Goal: Find specific page/section: Find specific page/section

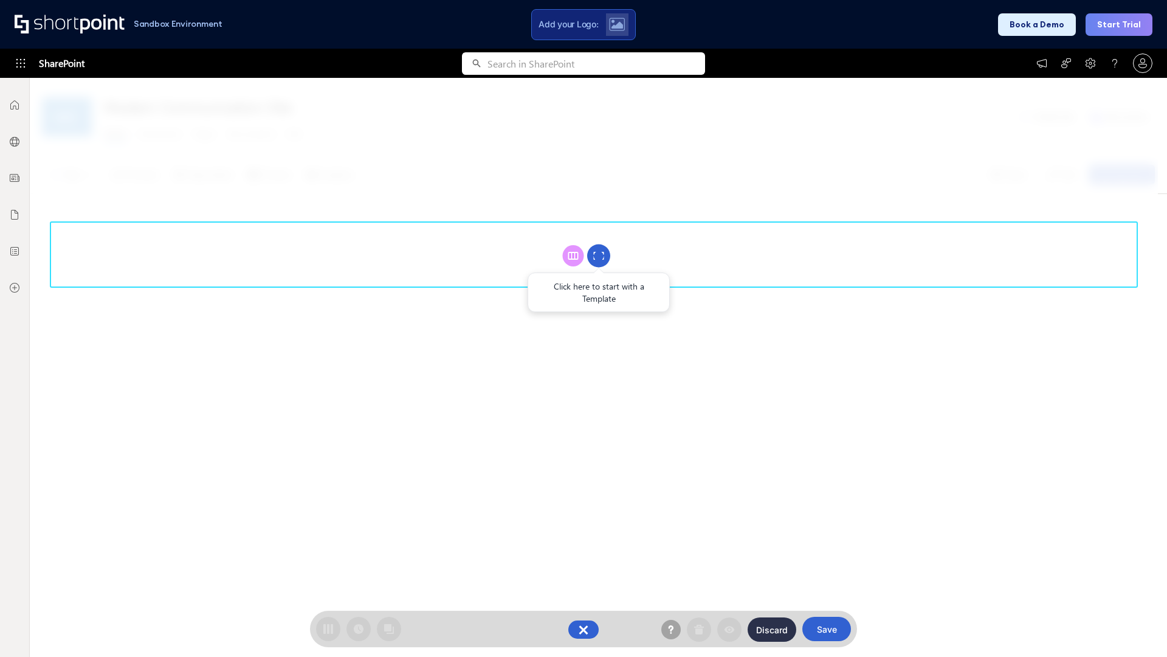
click at [599, 255] on circle at bounding box center [598, 255] width 23 height 23
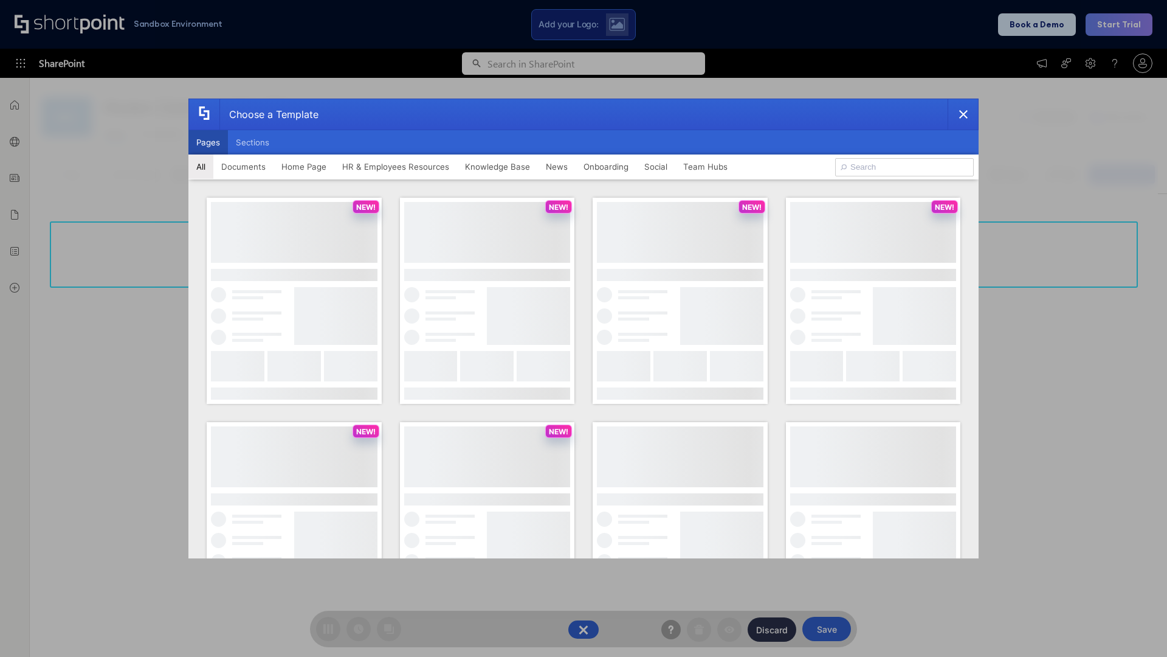
click at [208, 142] on button "Pages" at bounding box center [208, 142] width 40 height 24
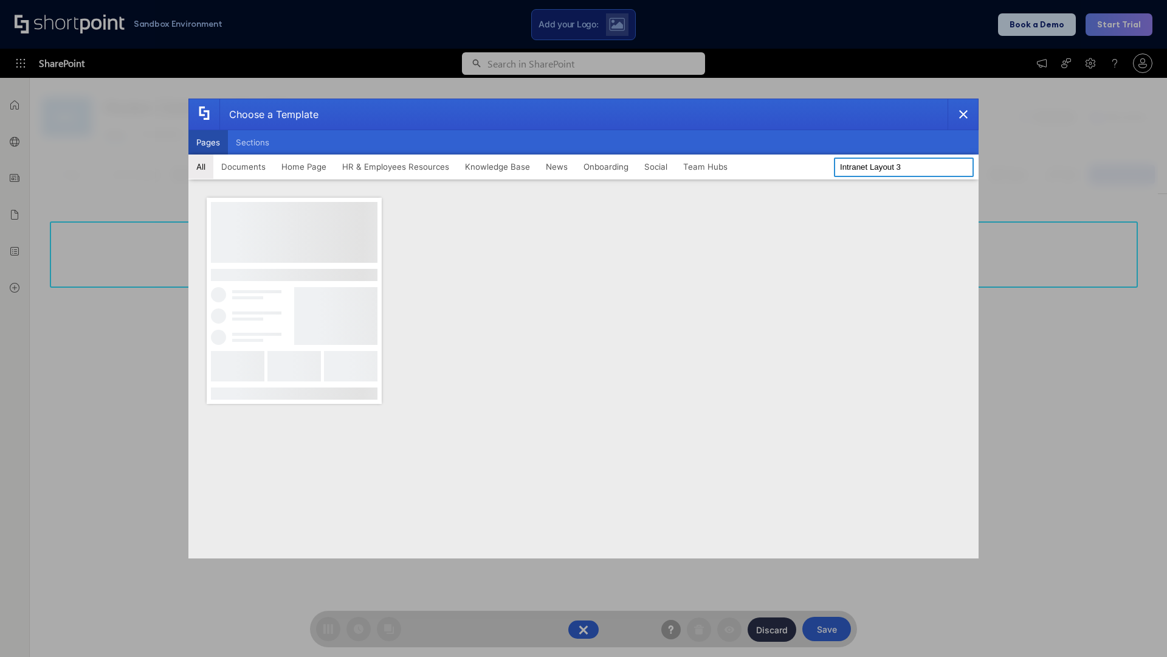
type input "Intranet Layout 3"
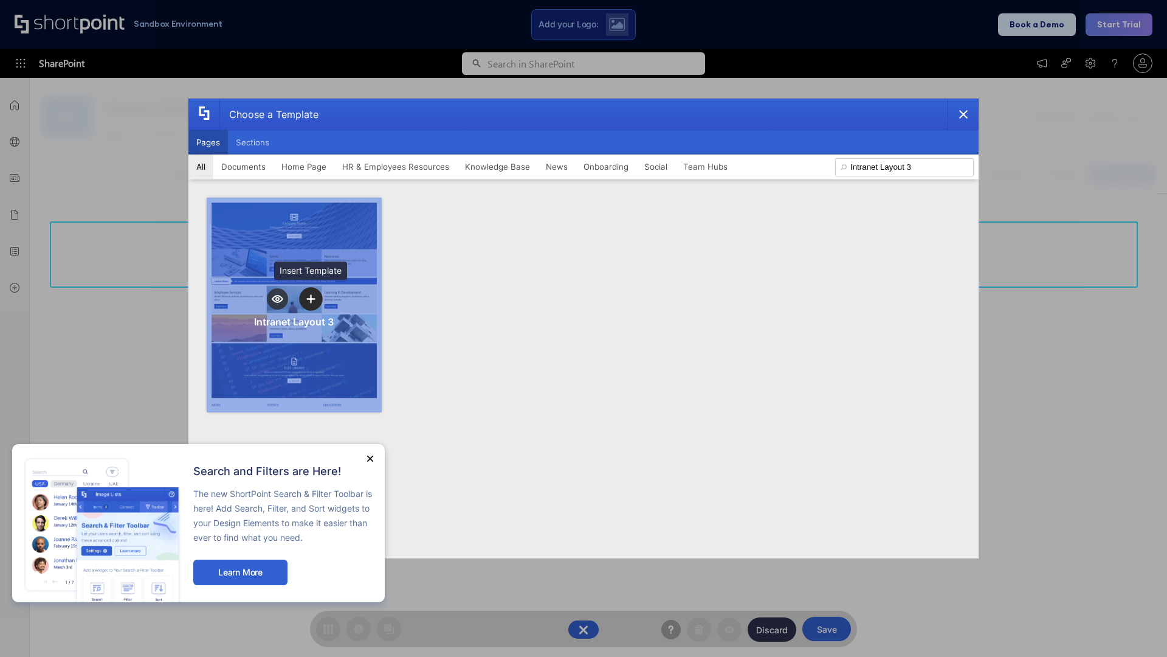
click at [311, 299] on icon "template selector" at bounding box center [310, 298] width 9 height 9
